Goal: Information Seeking & Learning: Learn about a topic

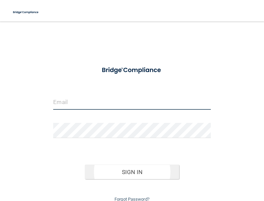
type input "[EMAIL_ADDRESS][DOMAIN_NAME]"
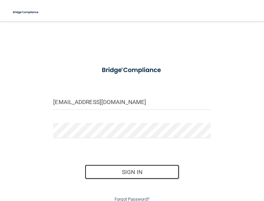
drag, startPoint x: 136, startPoint y: 175, endPoint x: 260, endPoint y: 59, distance: 170.0
click at [136, 175] on button "Sign In" at bounding box center [132, 172] width 94 height 15
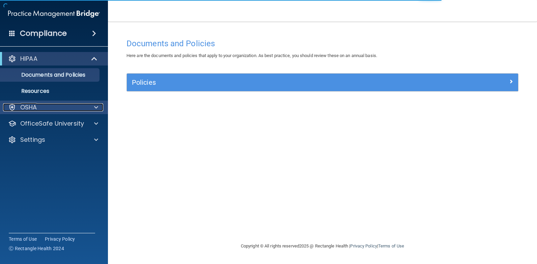
click at [41, 109] on div "OSHA" at bounding box center [45, 107] width 84 height 8
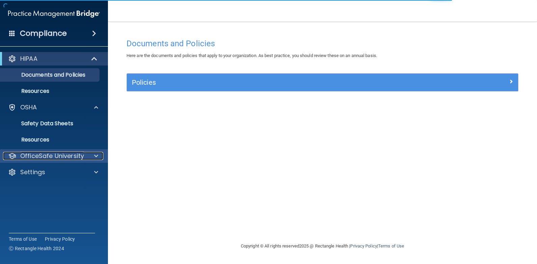
click at [54, 153] on p "OfficeSafe University" at bounding box center [52, 156] width 64 height 8
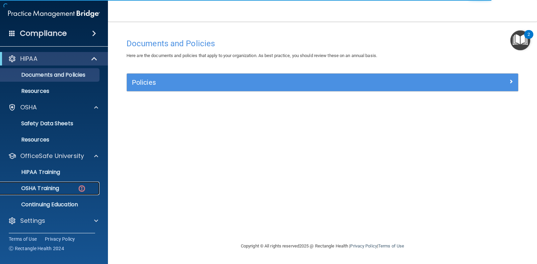
click at [59, 188] on p "OSHA Training" at bounding box center [31, 188] width 55 height 7
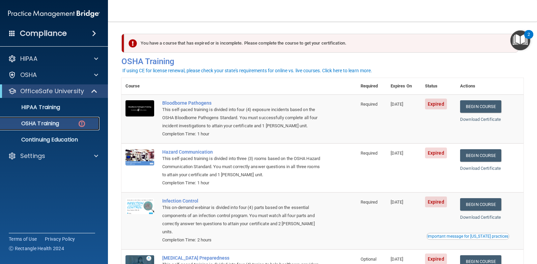
scroll to position [34, 0]
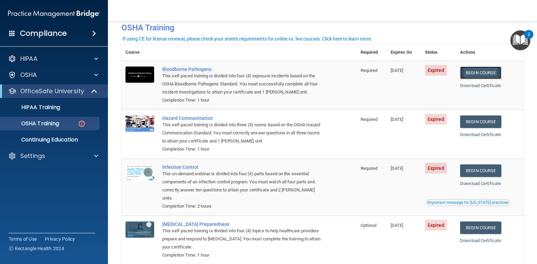
click at [264, 74] on link "Begin Course" at bounding box center [480, 72] width 41 height 12
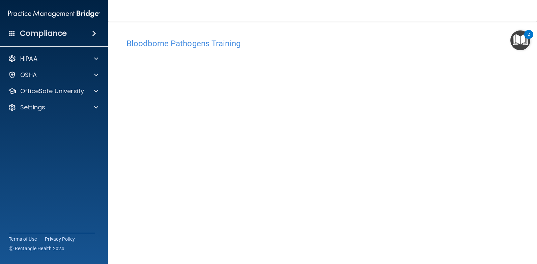
scroll to position [25, 0]
